Goal: Task Accomplishment & Management: Use online tool/utility

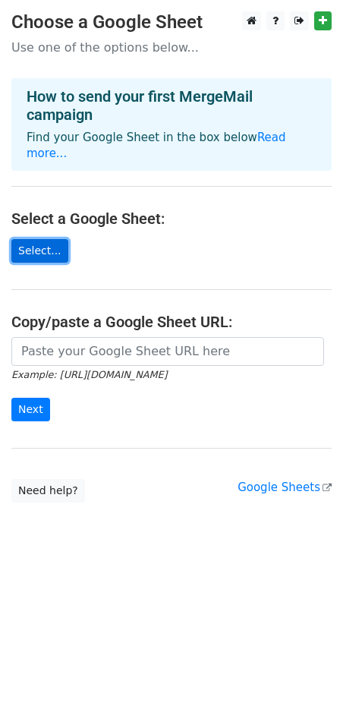
click at [43, 239] on link "Select..." at bounding box center [39, 251] width 57 height 24
click at [39, 239] on link "Select..." at bounding box center [39, 251] width 57 height 24
click at [43, 239] on link "Select..." at bounding box center [39, 251] width 57 height 24
